Goal: Task Accomplishment & Management: Manage account settings

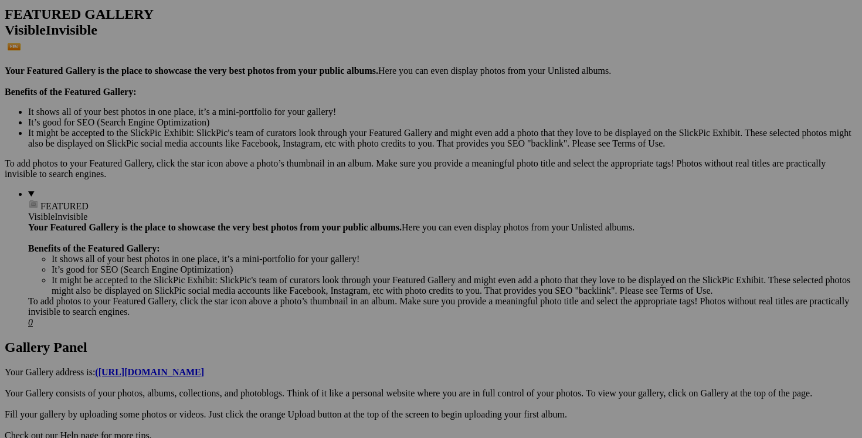
scroll to position [328, 0]
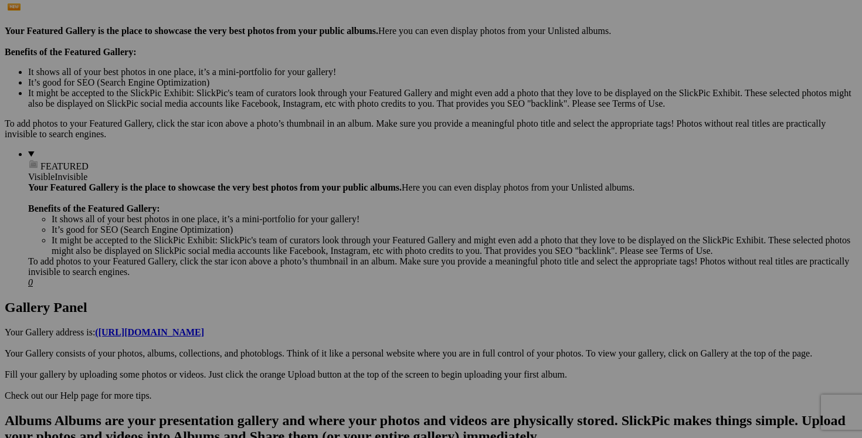
type input "VENDU 25$!! manteau SOVOGUE large 25$(comme neuf)"
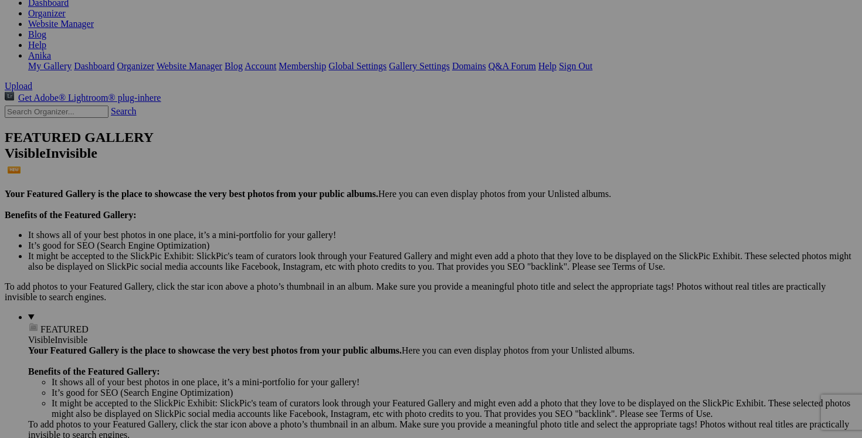
scroll to position [164, 0]
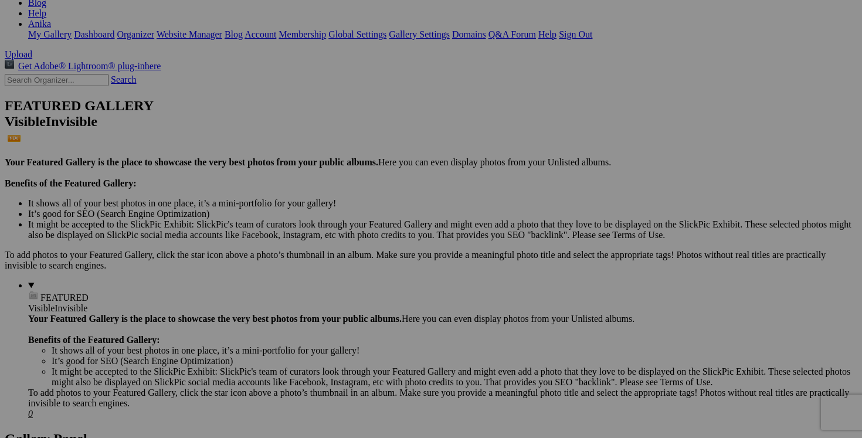
scroll to position [196, 0]
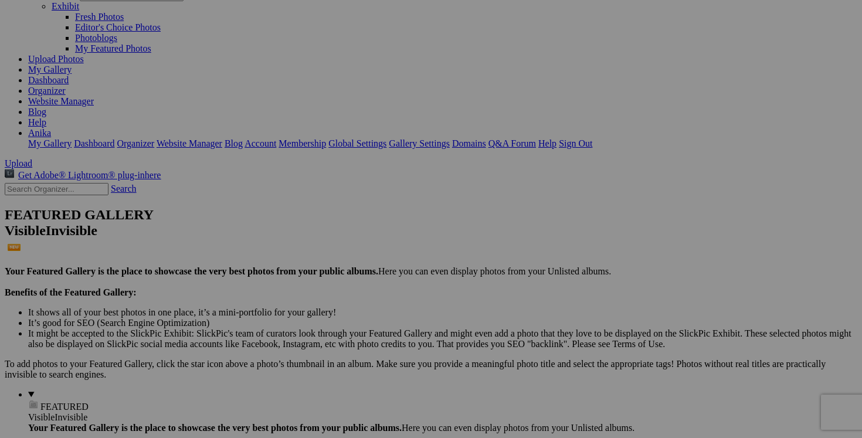
scroll to position [0, 0]
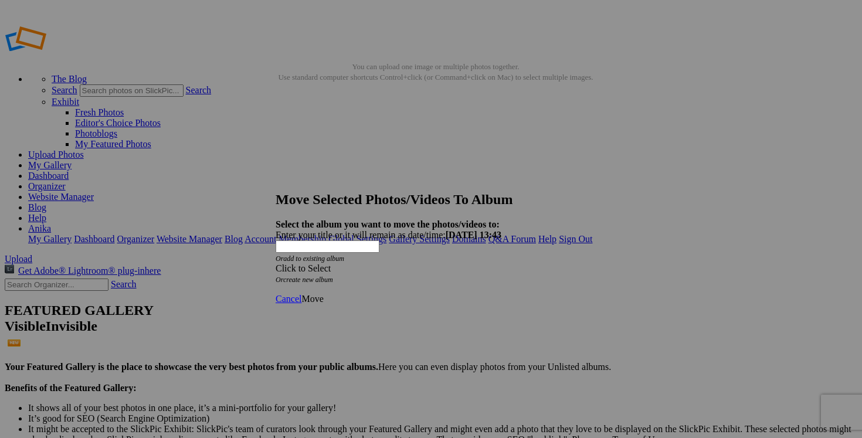
click at [275, 263] on span at bounding box center [275, 268] width 0 height 10
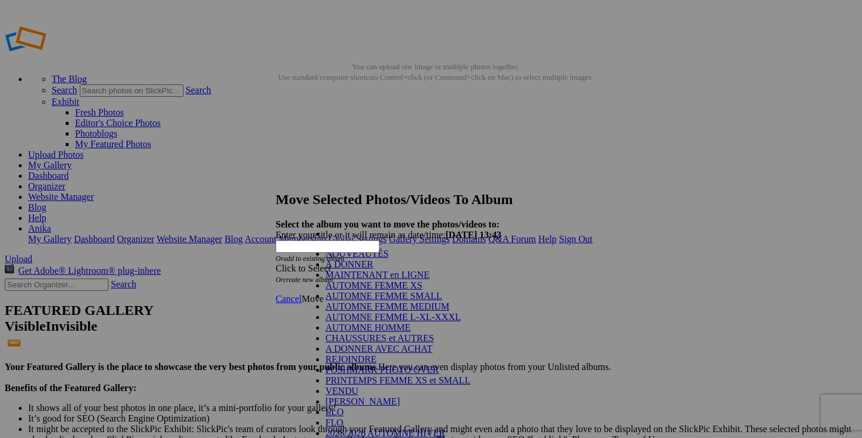
scroll to position [148, 0]
click at [358, 386] on link "VENDU" at bounding box center [341, 391] width 33 height 10
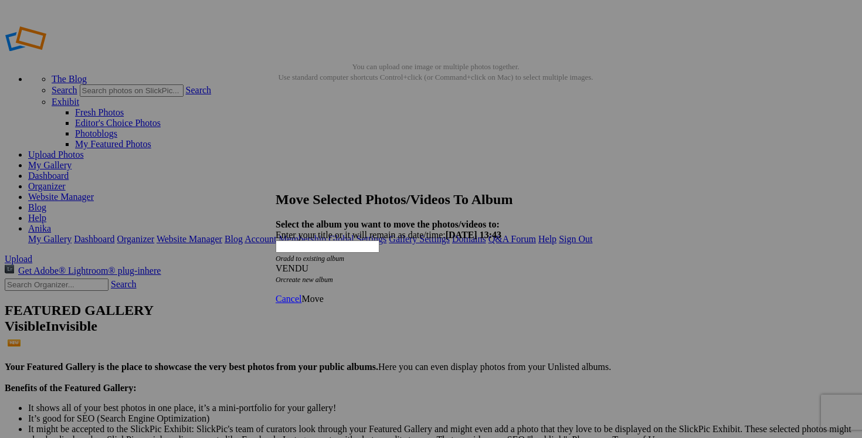
click at [323, 294] on span "Move" at bounding box center [312, 299] width 22 height 10
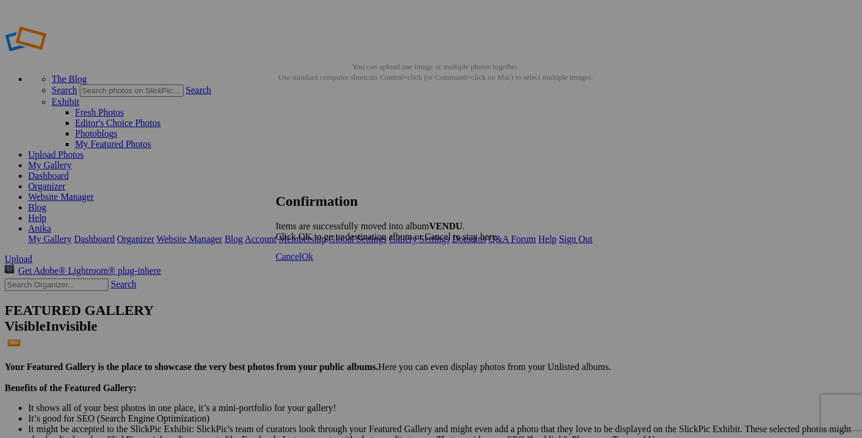
click at [301, 261] on span "Cancel" at bounding box center [288, 256] width 26 height 10
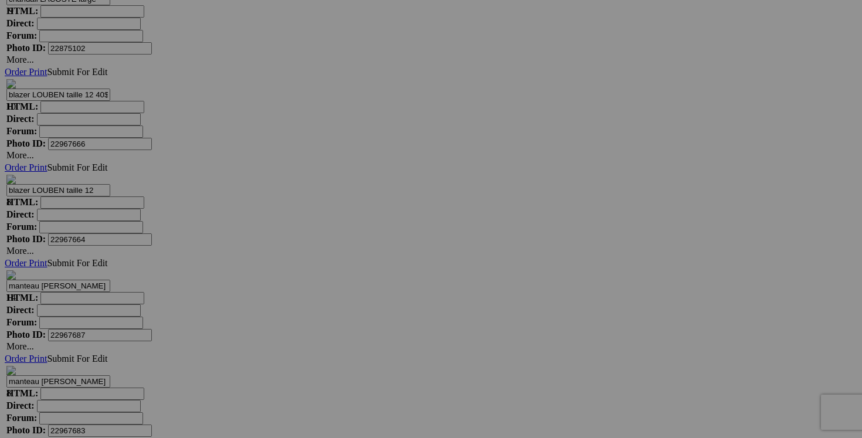
scroll to position [5117, 0]
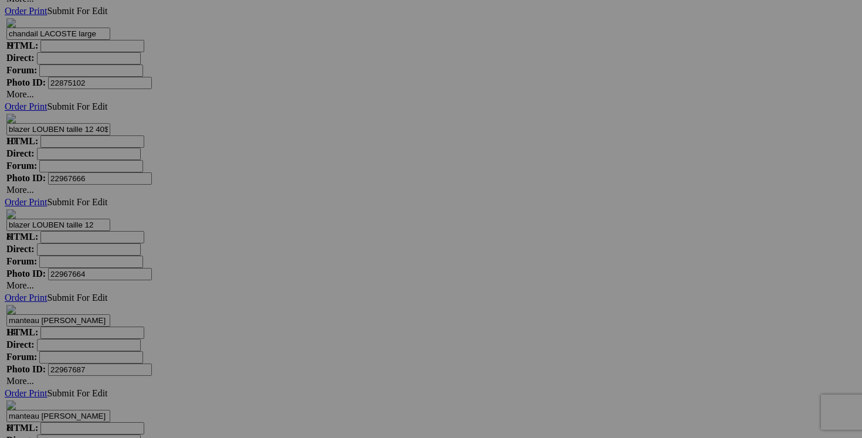
scroll to position [4927, 0]
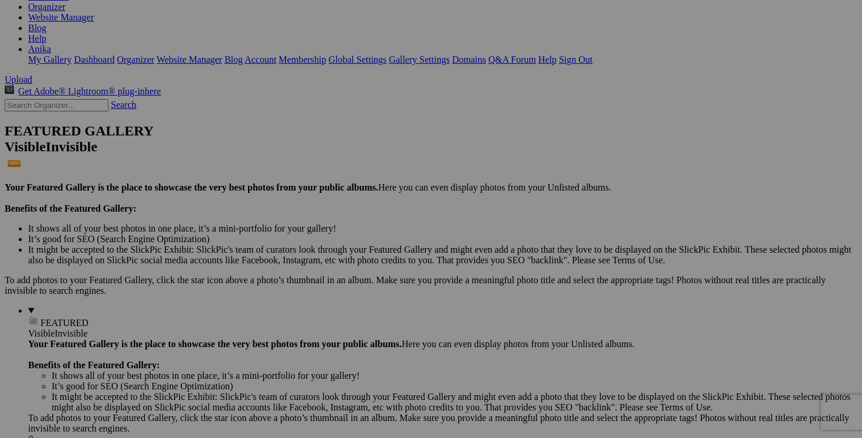
scroll to position [0, 0]
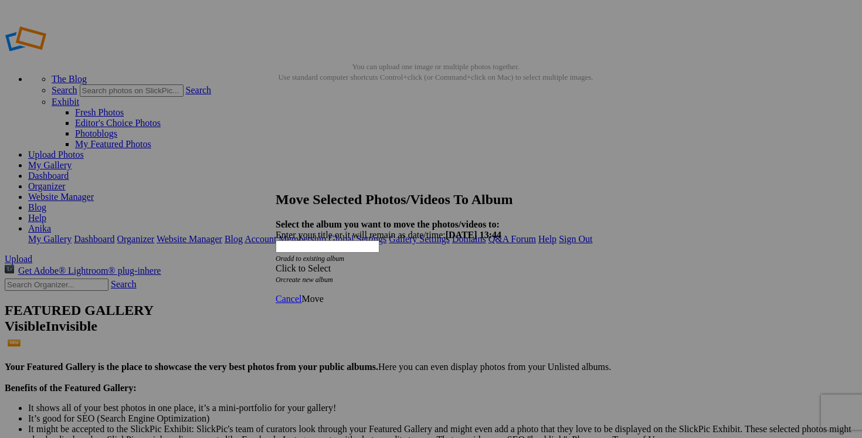
click at [275, 263] on span at bounding box center [275, 268] width 0 height 10
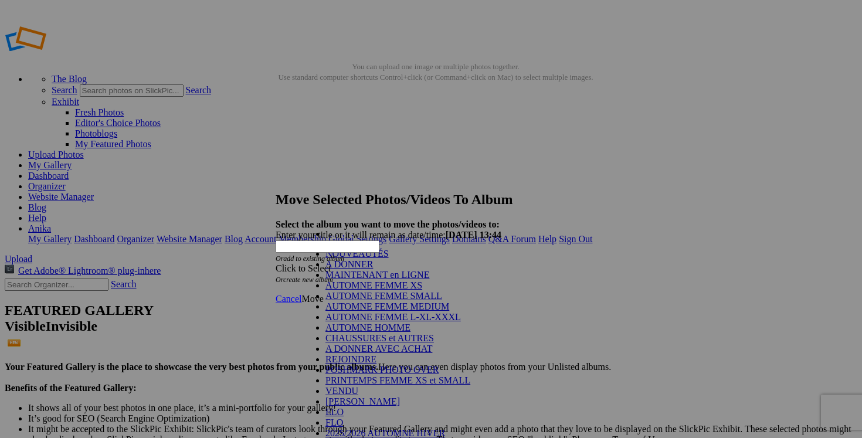
scroll to position [192, 0]
click at [340, 386] on link "VENDU" at bounding box center [341, 391] width 33 height 10
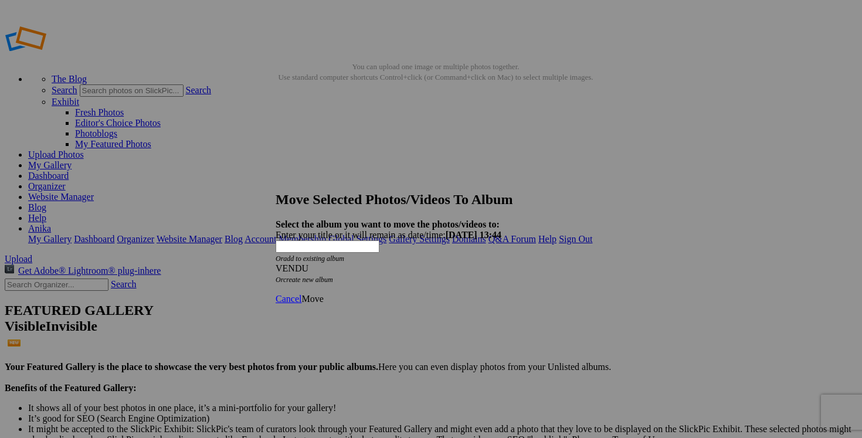
click at [323, 294] on span "Move" at bounding box center [312, 299] width 22 height 10
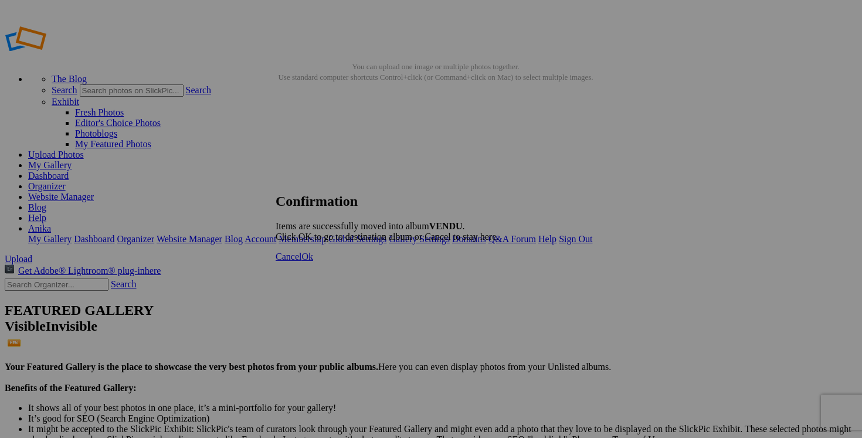
click at [301, 261] on span "Cancel" at bounding box center [288, 256] width 26 height 10
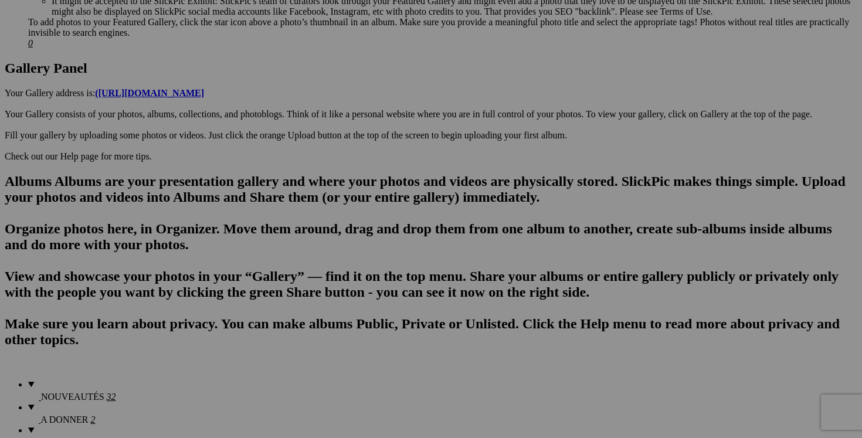
scroll to position [583, 0]
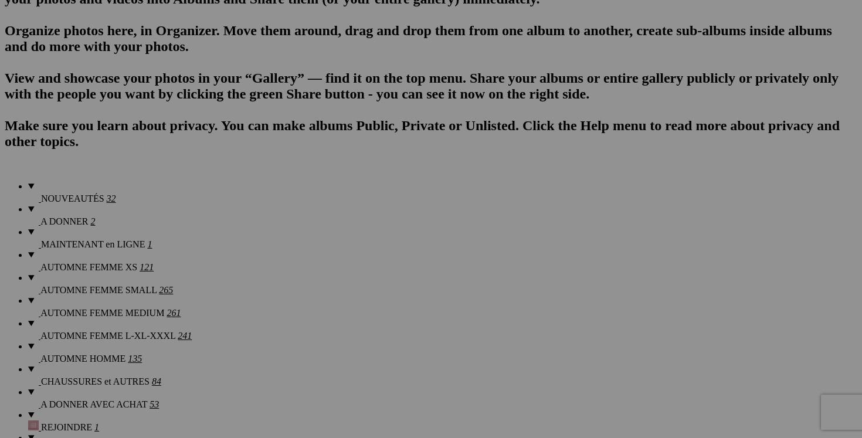
scroll to position [725, 0]
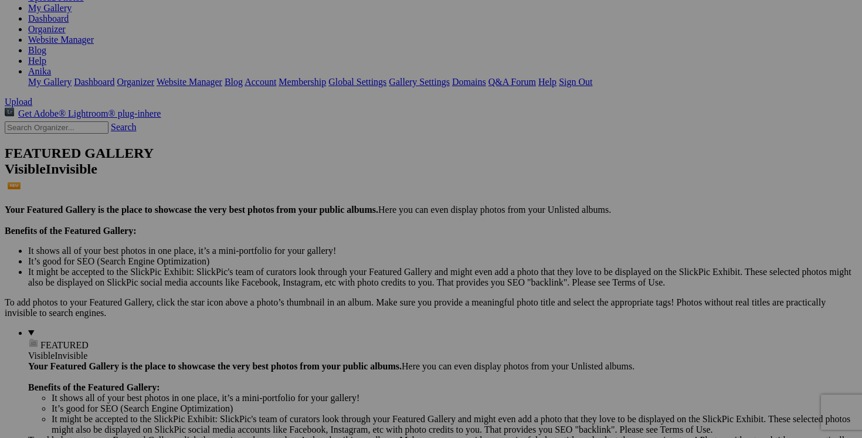
scroll to position [0, 0]
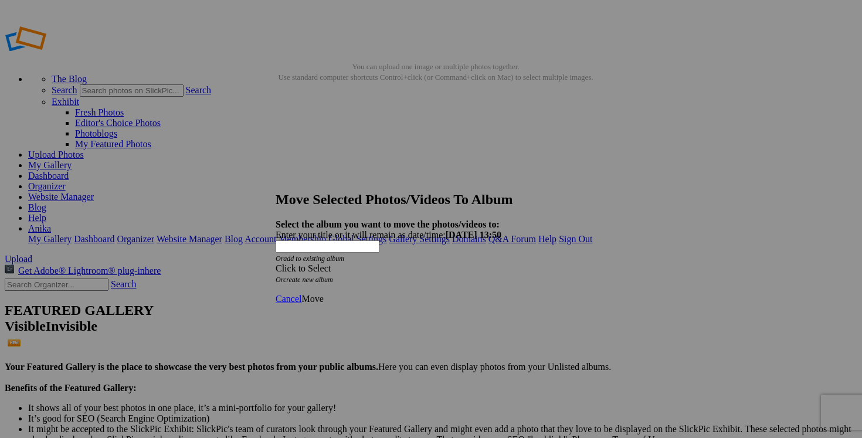
click at [500, 263] on div "Click to Select" at bounding box center [430, 268] width 311 height 11
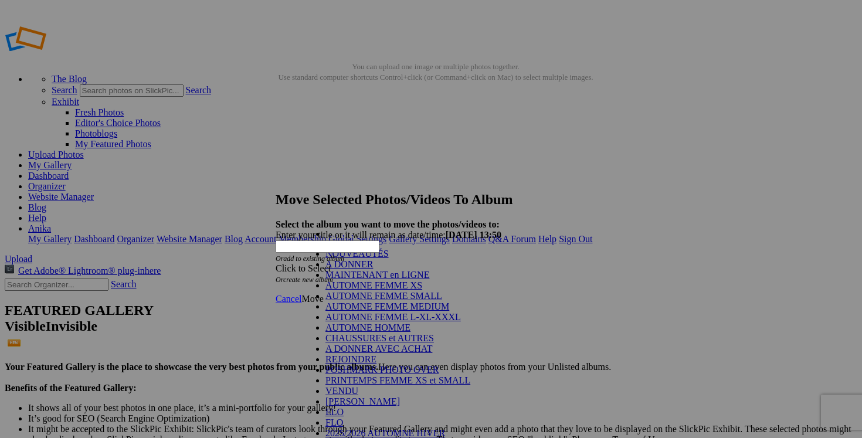
scroll to position [173, 0]
click at [331, 386] on link "VENDU" at bounding box center [341, 391] width 33 height 10
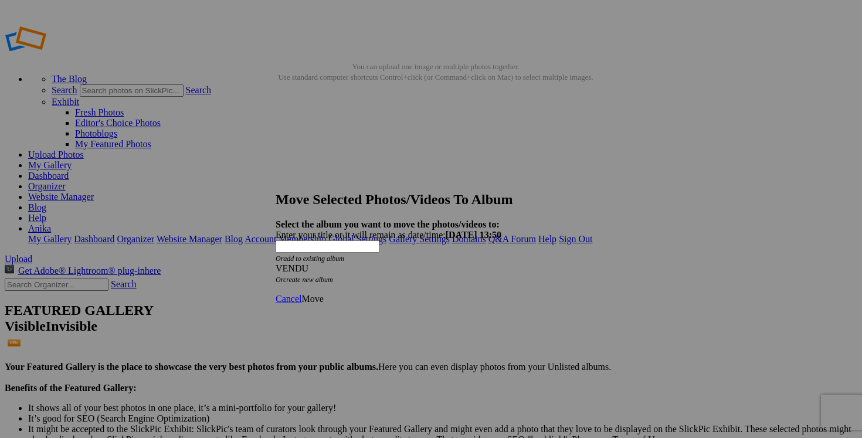
click at [323, 294] on span "Move" at bounding box center [312, 299] width 22 height 10
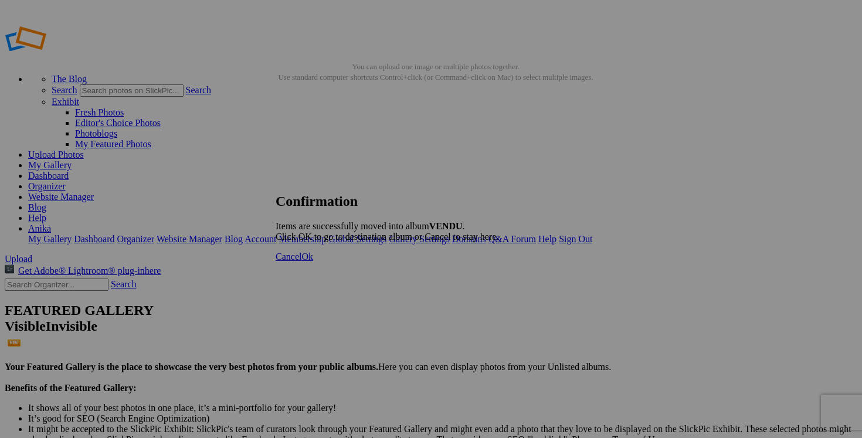
click at [301, 261] on link "Cancel" at bounding box center [288, 256] width 26 height 10
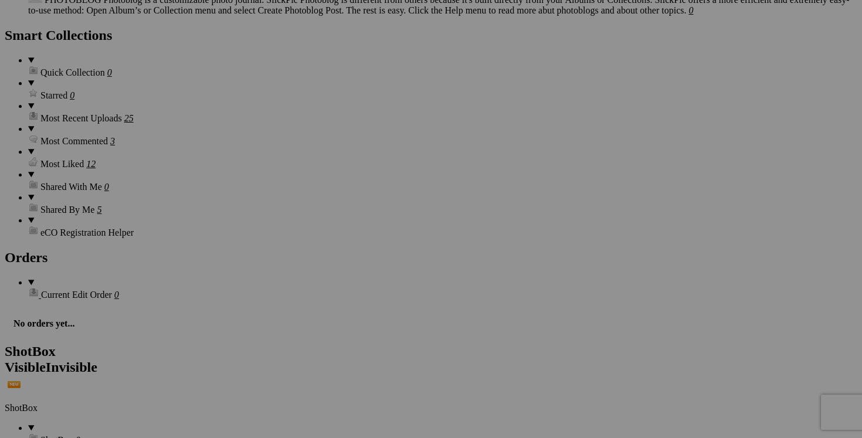
scroll to position [1637, 0]
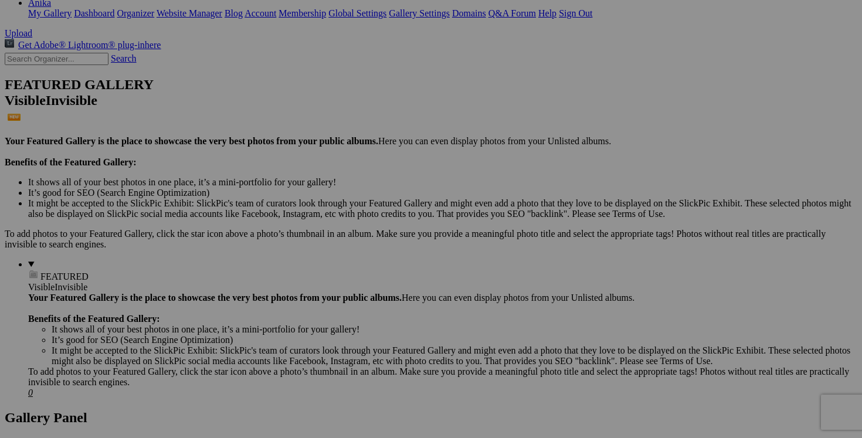
scroll to position [0, 0]
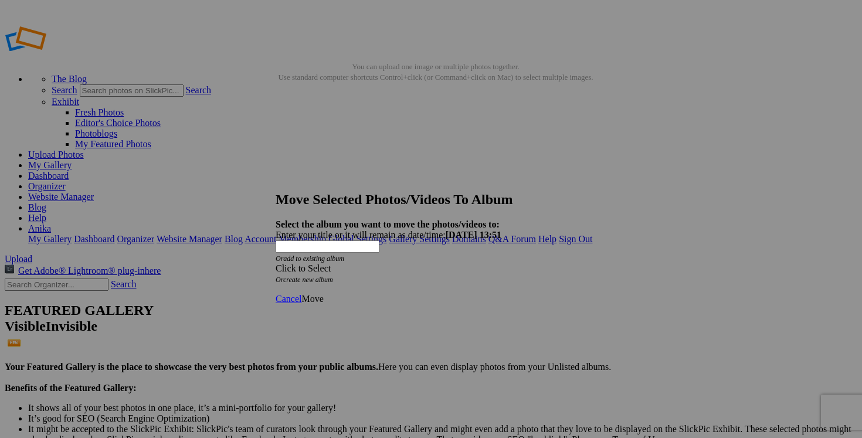
click at [275, 263] on span at bounding box center [275, 268] width 0 height 10
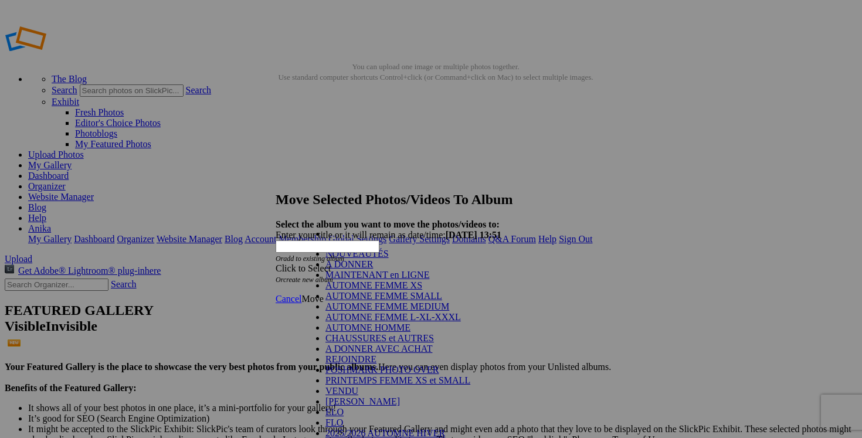
scroll to position [120, 0]
click at [341, 386] on link "VENDU" at bounding box center [341, 391] width 33 height 10
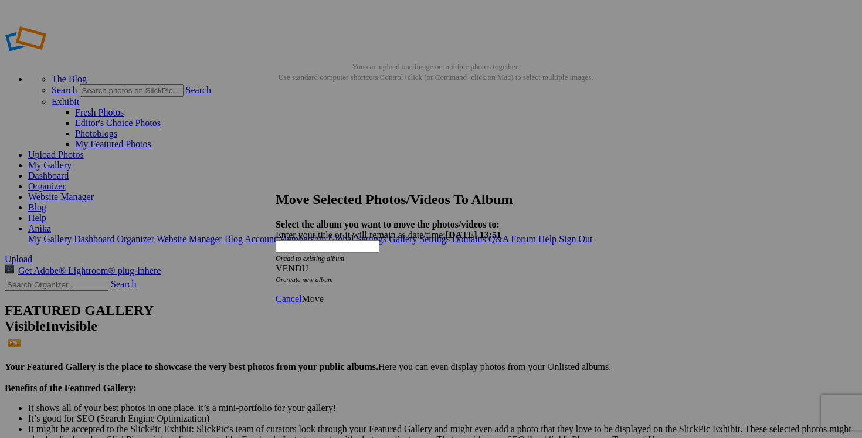
click at [323, 294] on span "Move" at bounding box center [312, 299] width 22 height 10
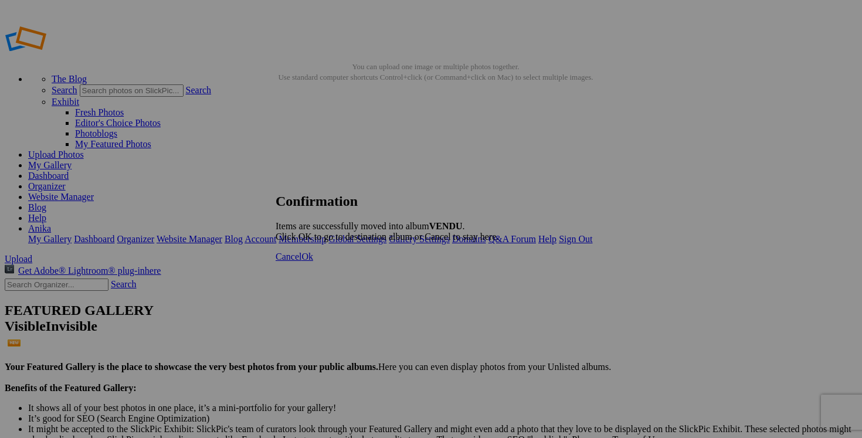
click at [301, 261] on span "Cancel" at bounding box center [288, 256] width 26 height 10
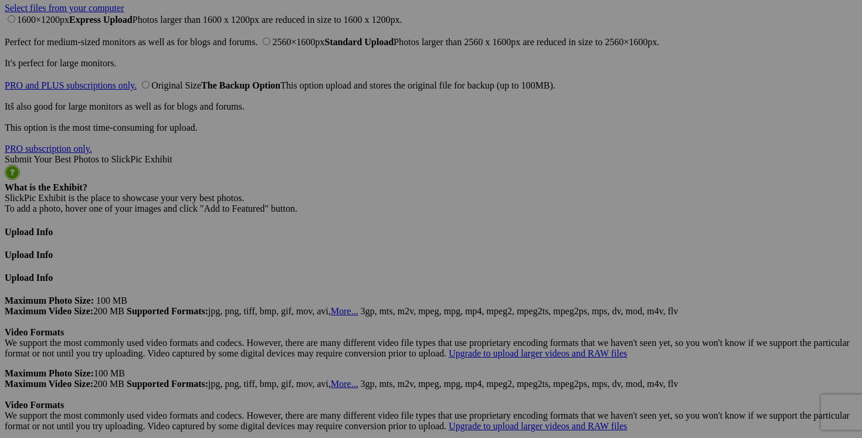
scroll to position [3042, 0]
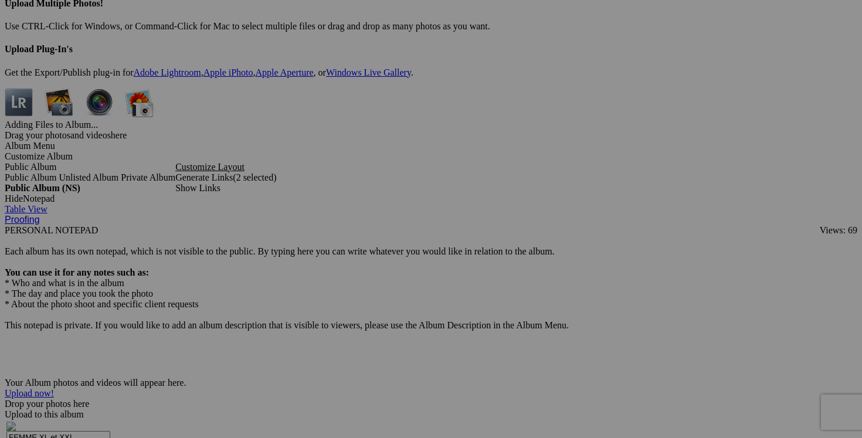
scroll to position [3557, 0]
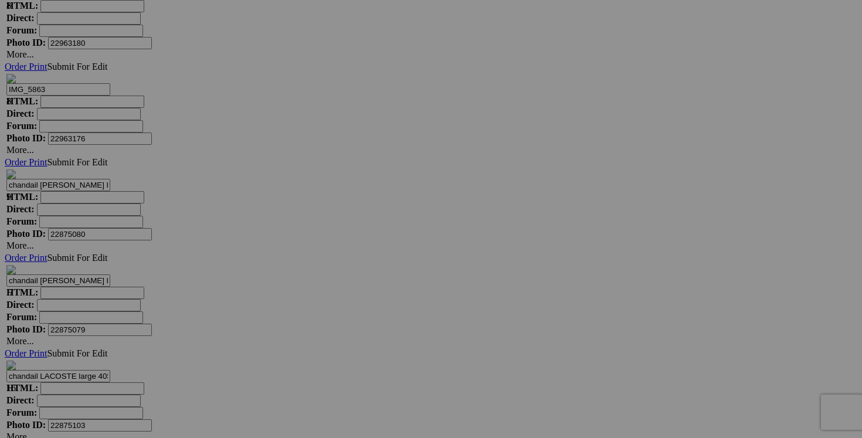
scroll to position [4604, 0]
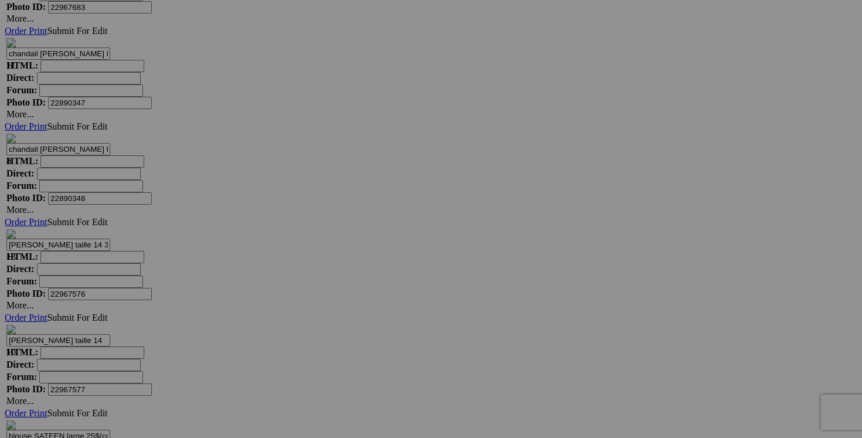
scroll to position [5504, 0]
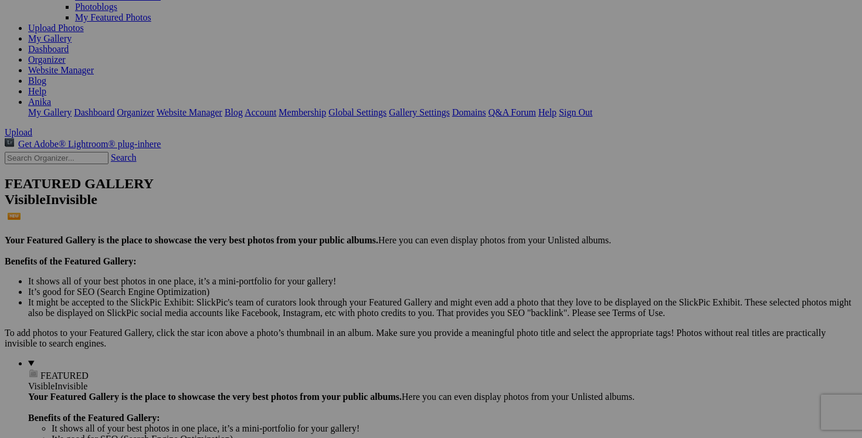
scroll to position [0, 0]
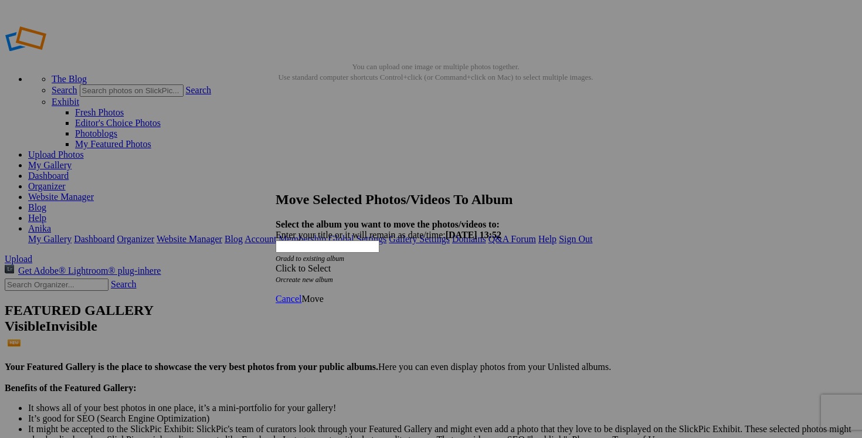
click at [275, 263] on span at bounding box center [275, 268] width 0 height 10
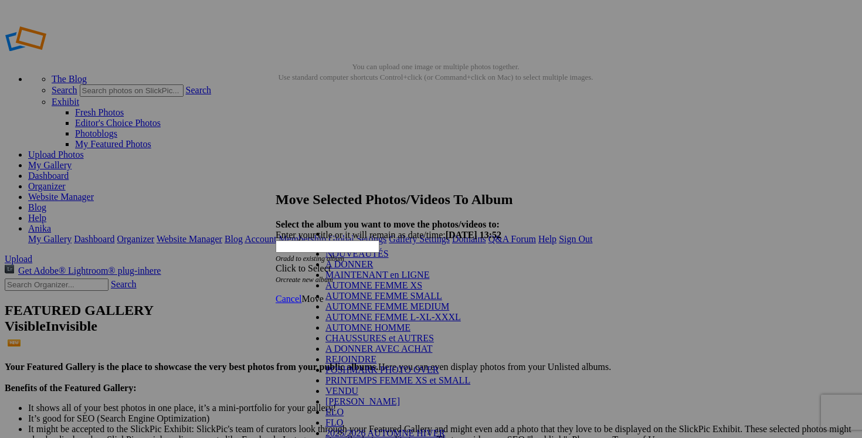
scroll to position [161, 0]
click at [348, 386] on link "VENDU" at bounding box center [341, 391] width 33 height 10
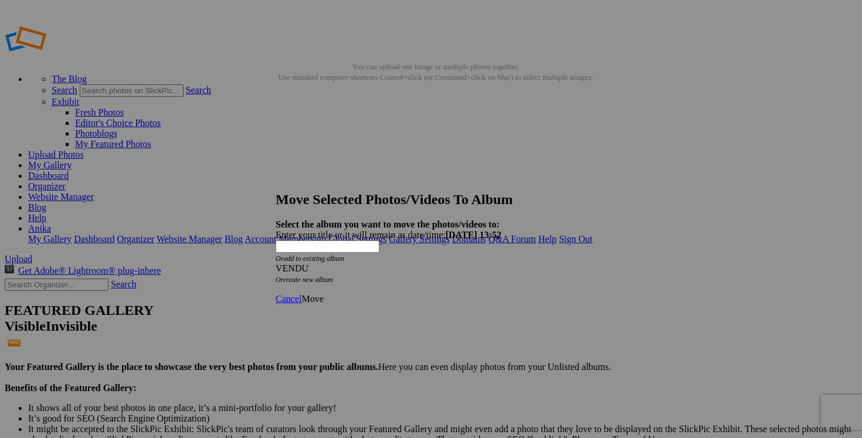
click at [323, 294] on span "Move" at bounding box center [312, 299] width 22 height 10
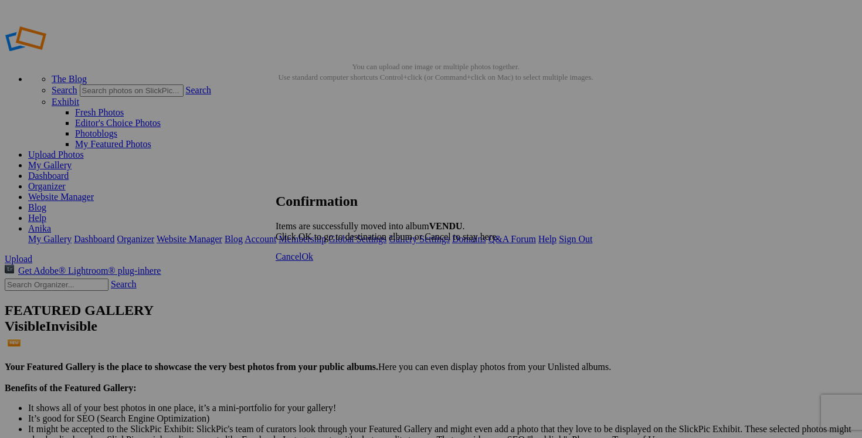
click at [301, 261] on link "Cancel" at bounding box center [288, 256] width 26 height 10
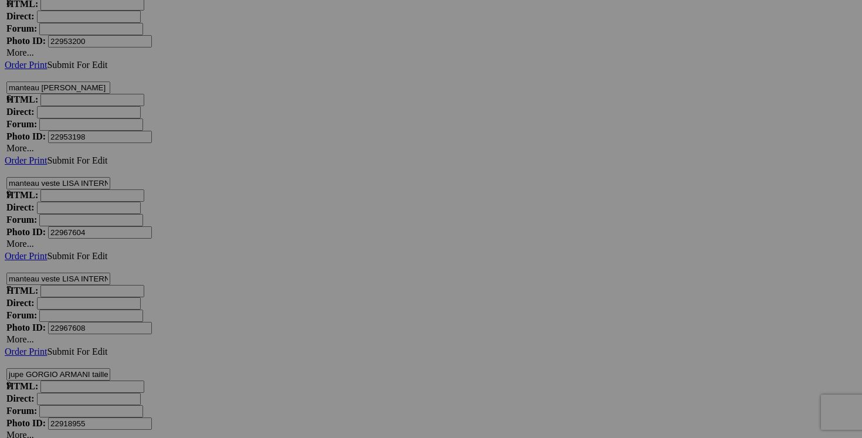
scroll to position [4853, 0]
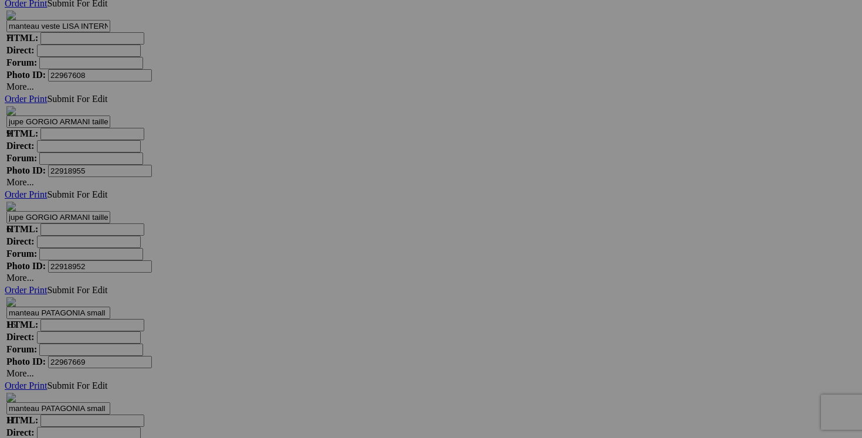
scroll to position [5210, 0]
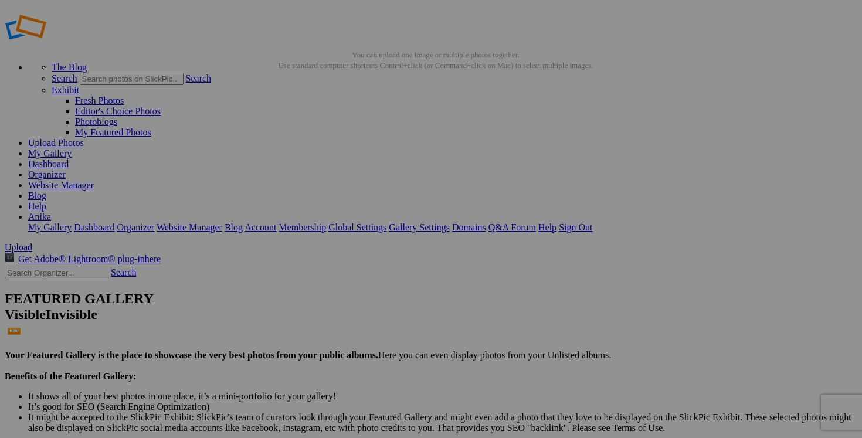
scroll to position [0, 0]
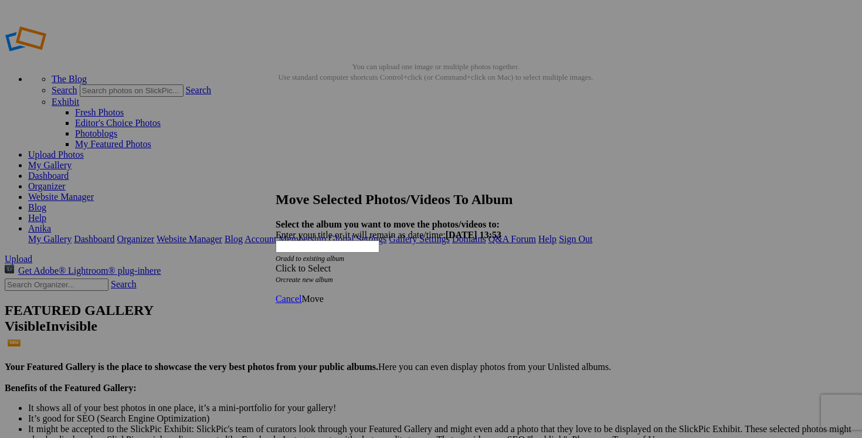
click at [275, 263] on span at bounding box center [275, 268] width 0 height 10
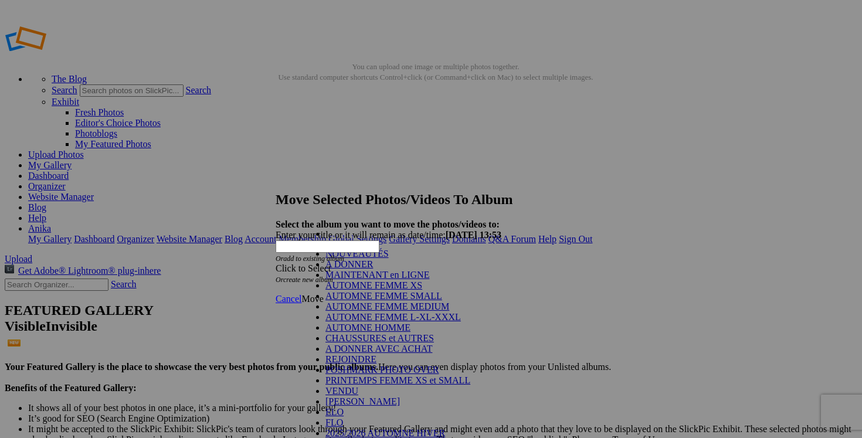
scroll to position [151, 0]
click at [349, 386] on link "VENDU" at bounding box center [341, 391] width 33 height 10
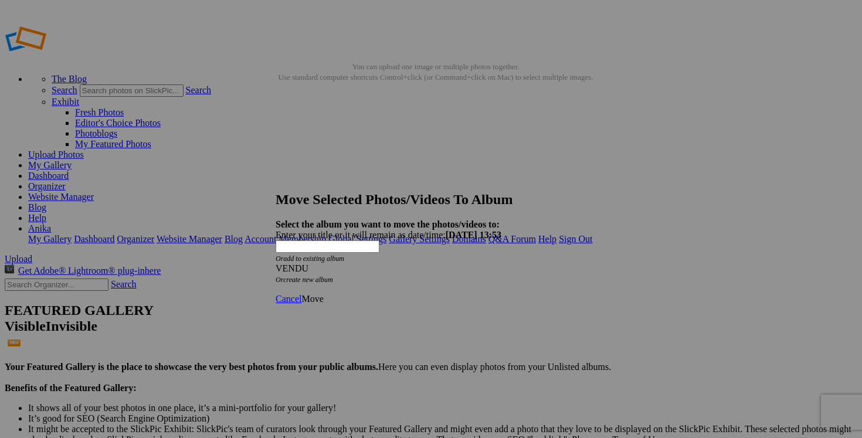
click at [323, 294] on span "Move" at bounding box center [312, 299] width 22 height 10
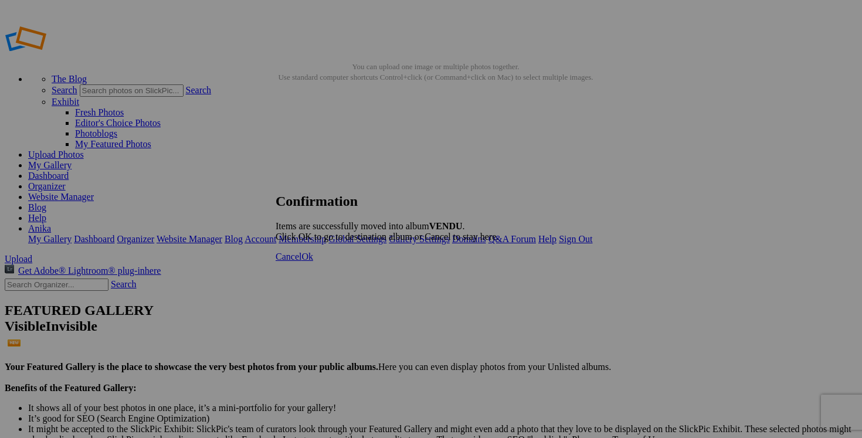
click at [301, 261] on span "Cancel" at bounding box center [288, 256] width 26 height 10
